Goal: Use online tool/utility

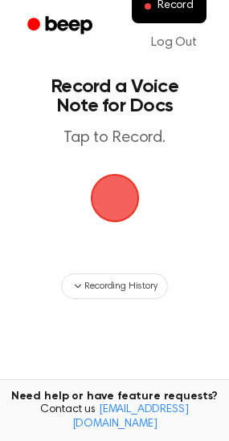
click at [110, 184] on span "button" at bounding box center [114, 198] width 45 height 45
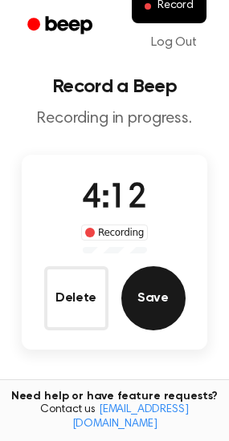
click at [144, 270] on button "Save" at bounding box center [153, 298] width 64 height 64
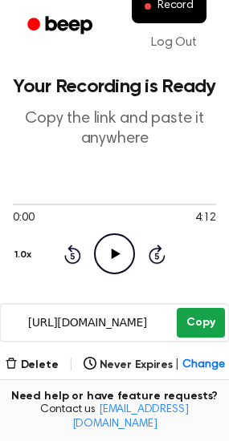
click at [187, 312] on button "Copy" at bounding box center [199, 323] width 47 height 30
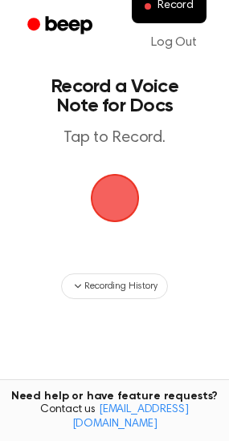
click at [129, 200] on span "button" at bounding box center [114, 198] width 52 height 52
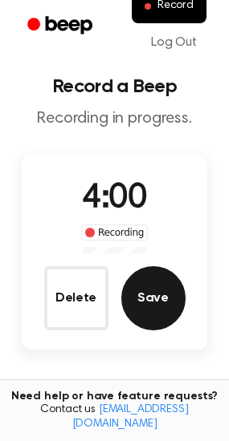
click at [148, 314] on button "Save" at bounding box center [153, 298] width 64 height 64
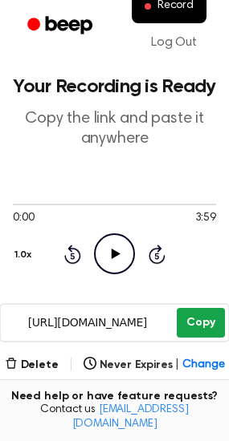
click at [199, 318] on button "Copy" at bounding box center [199, 323] width 47 height 30
